Goal: Check status

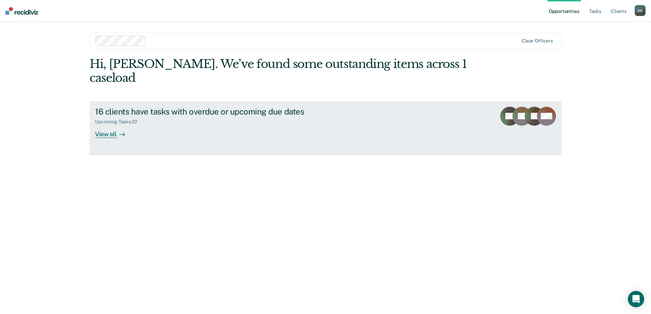
click at [322, 107] on div "16 clients have tasks with overdue or upcoming due dates" at bounding box center [214, 112] width 239 height 10
